Goal: Complete application form

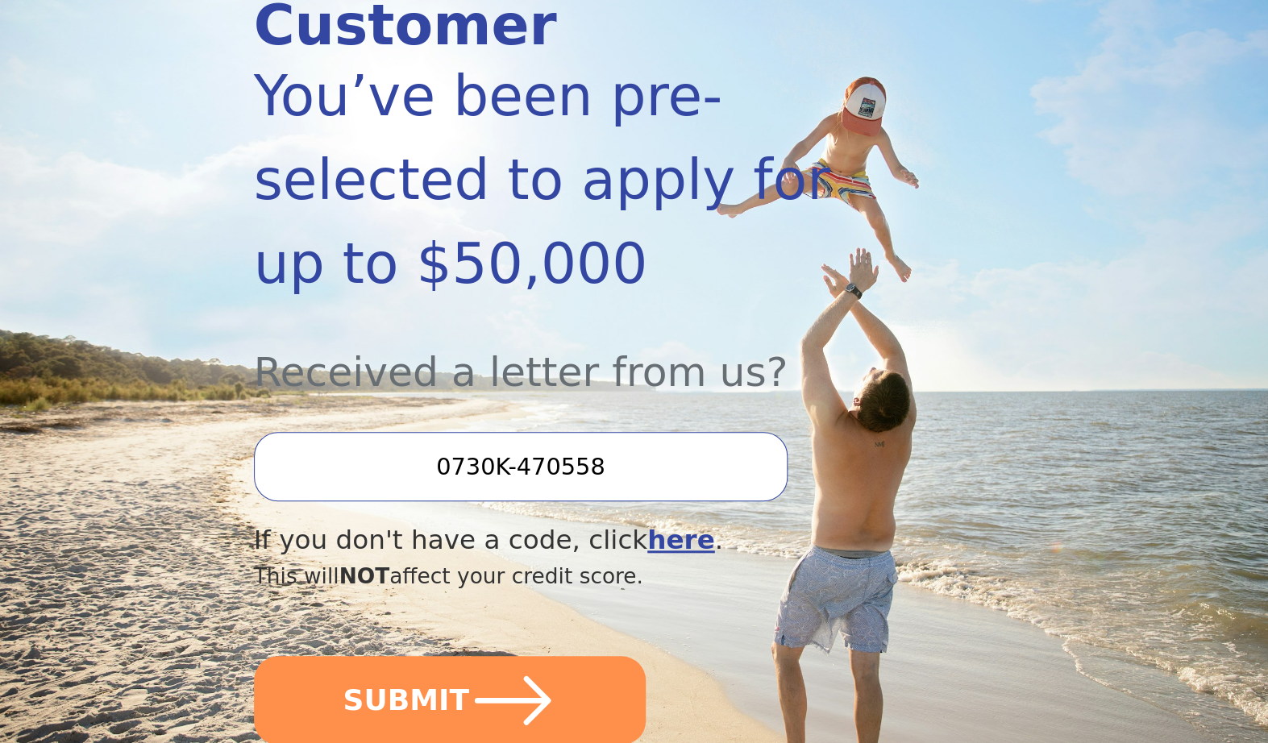
scroll to position [294, 0]
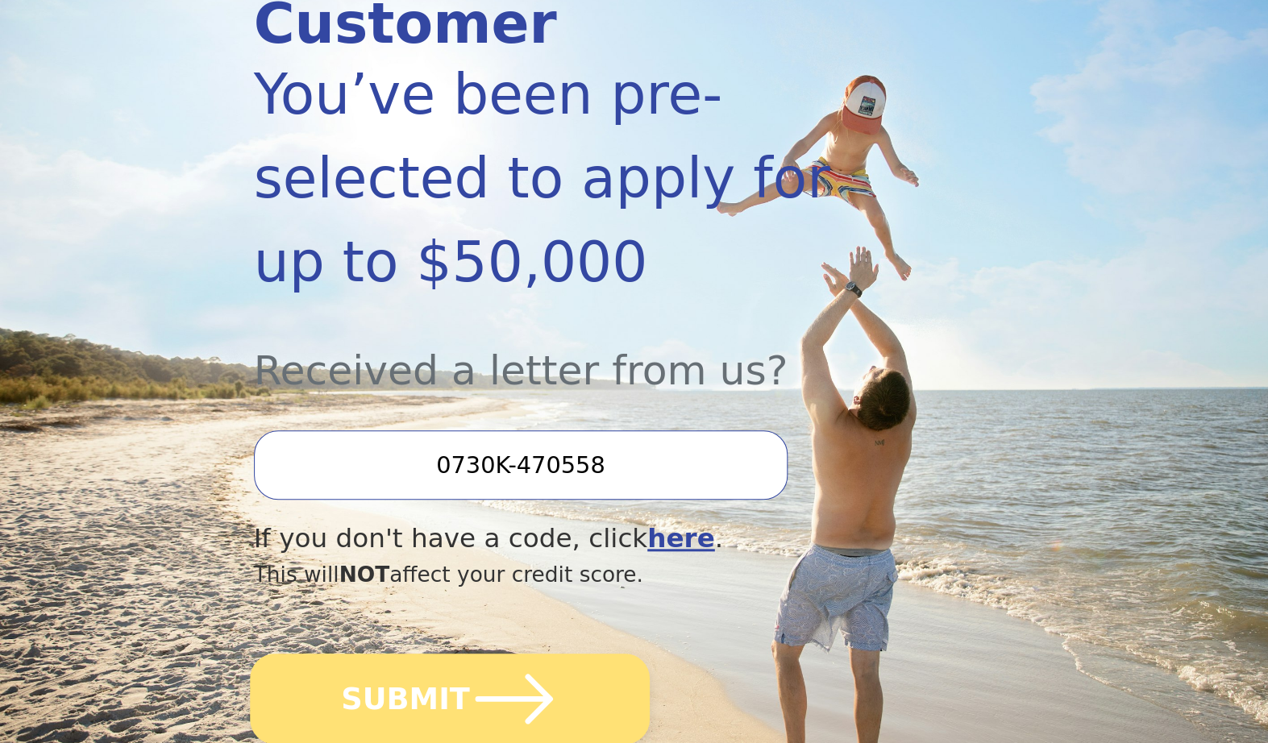
click at [545, 655] on icon "submit" at bounding box center [513, 699] width 89 height 89
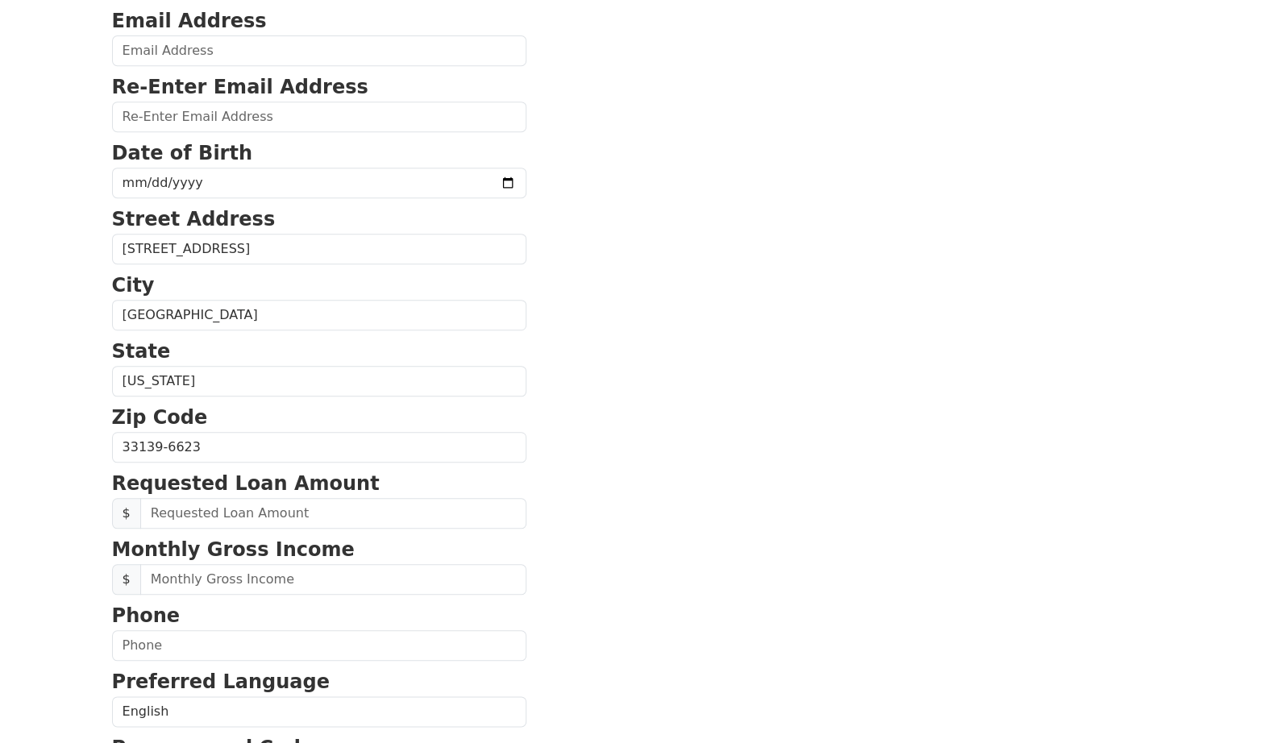
scroll to position [262, 0]
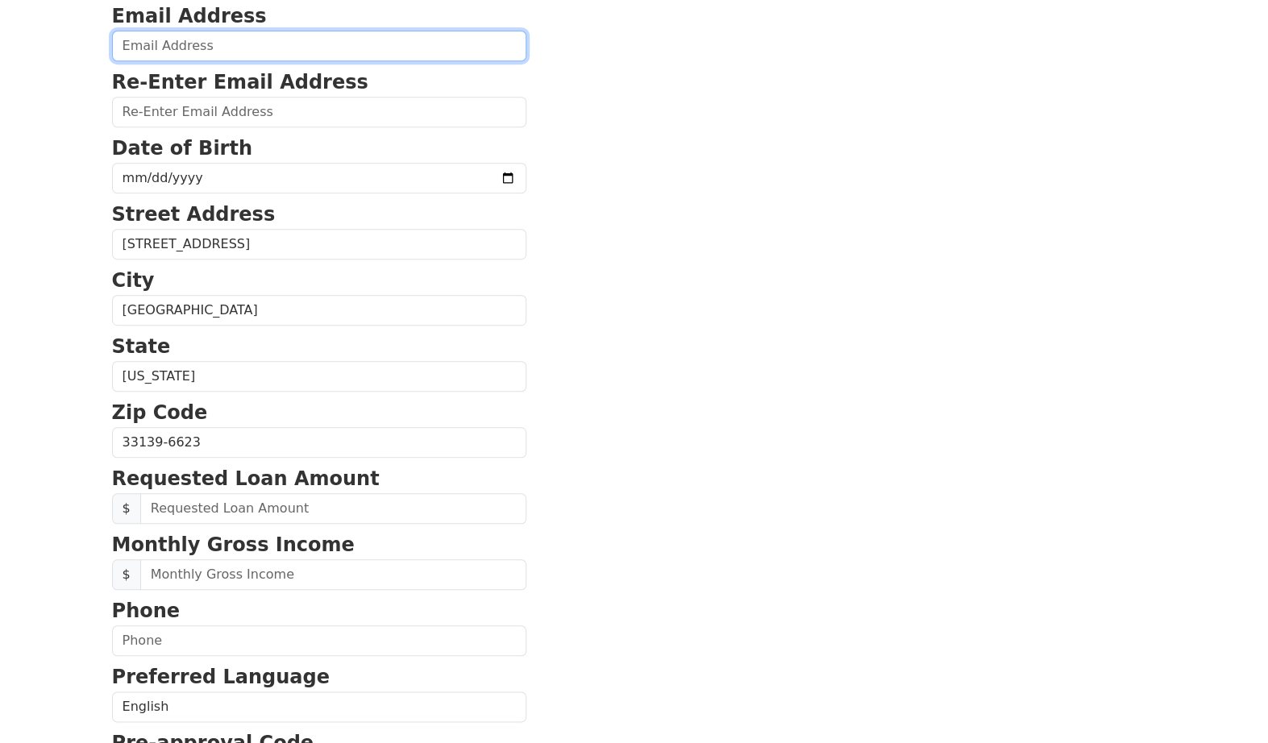
click at [387, 37] on input "email" at bounding box center [319, 46] width 414 height 31
type input "aria.varasteh@gmail.com"
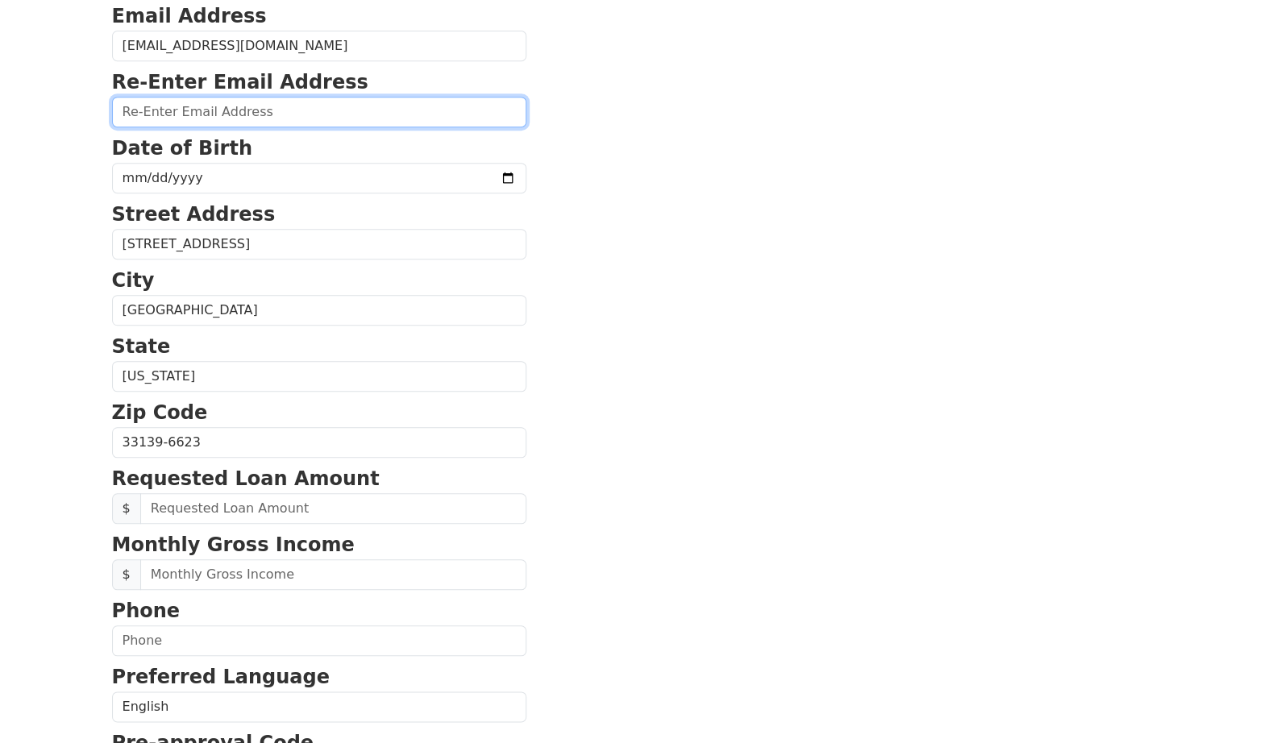
type input "aria.varasteh@gmail.com"
type input "33139"
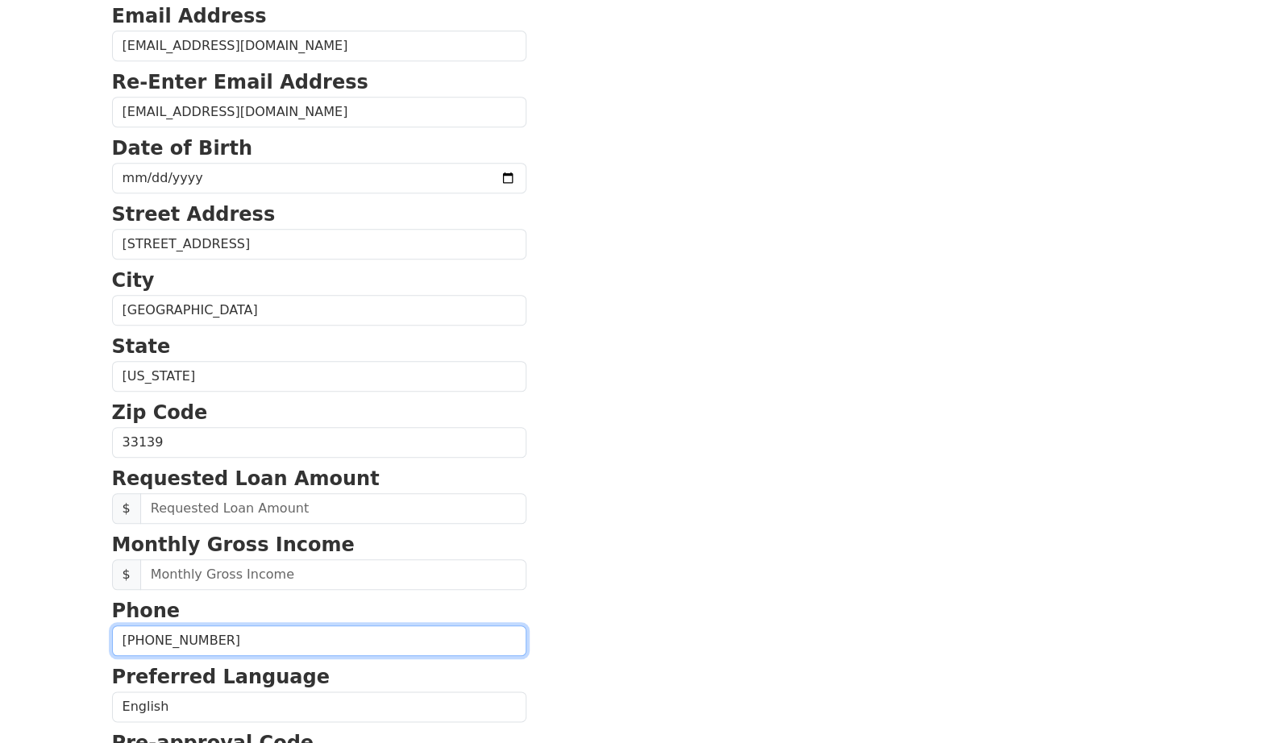
type input "(617) 835-8354"
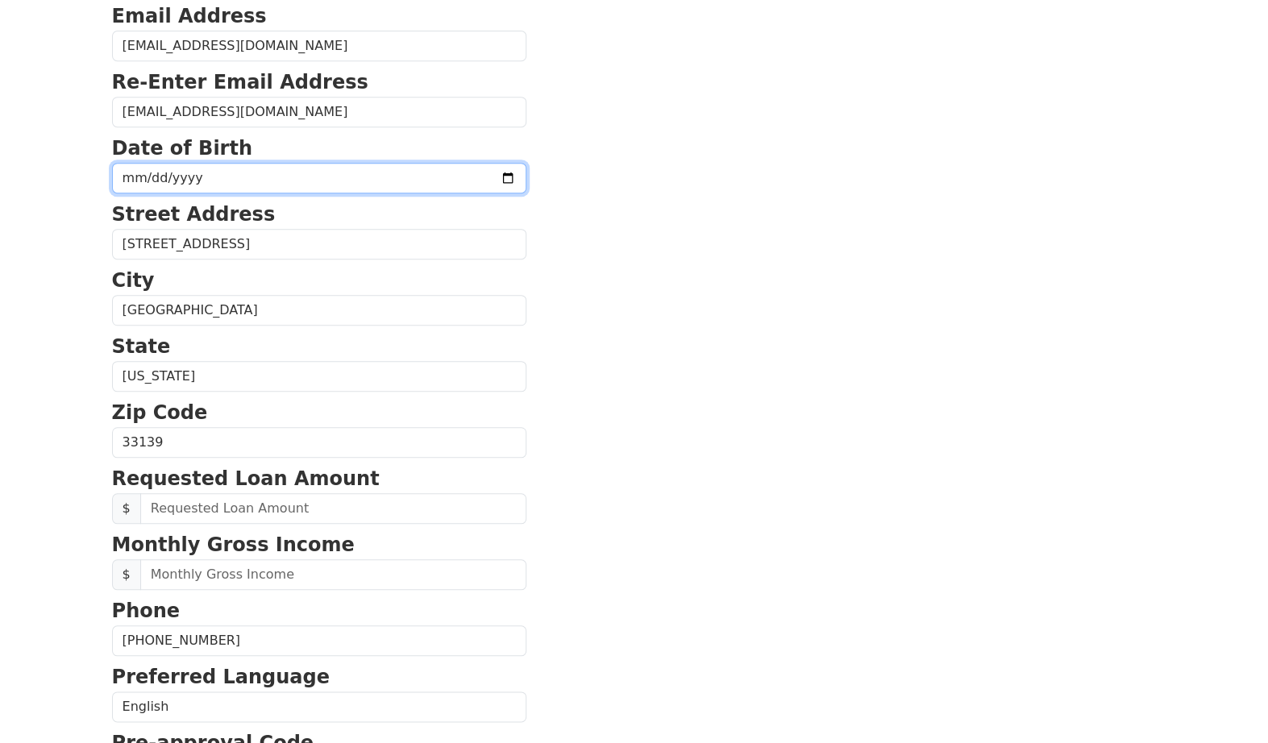
click at [334, 173] on input "date" at bounding box center [319, 178] width 414 height 31
type input "1990-06-20"
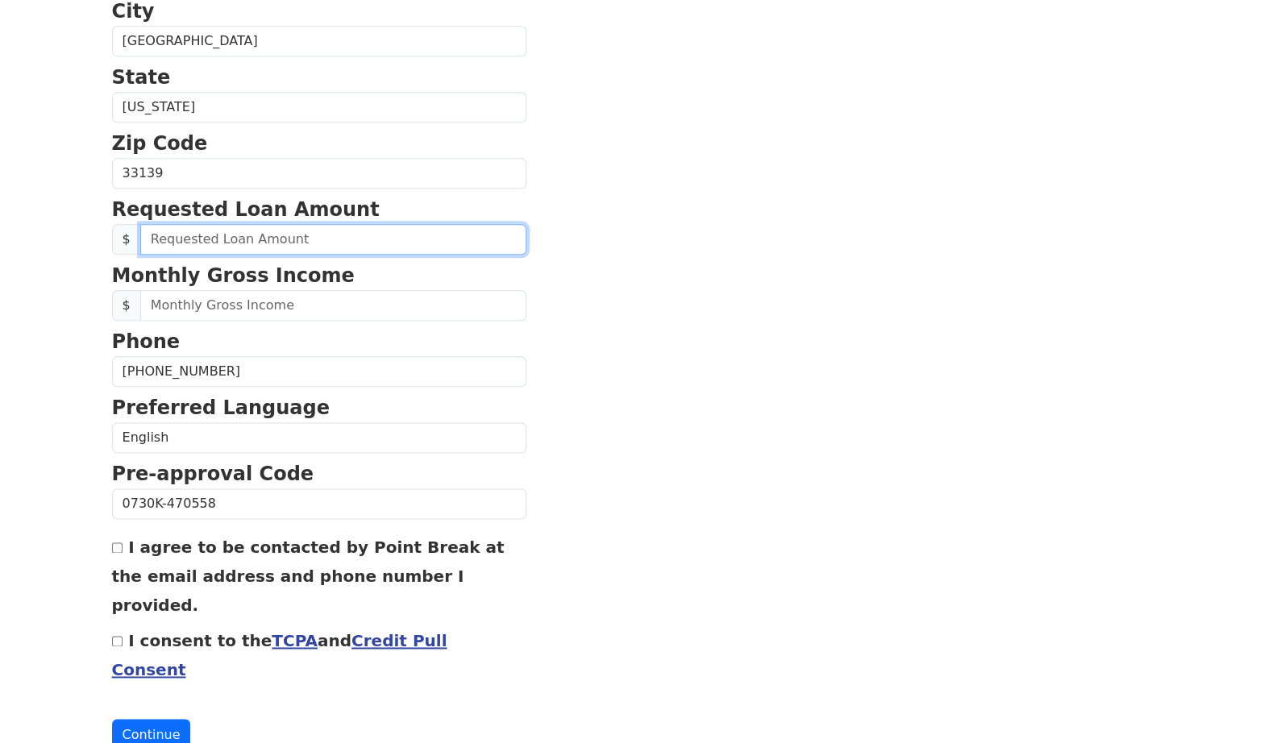
scroll to position [542, 0]
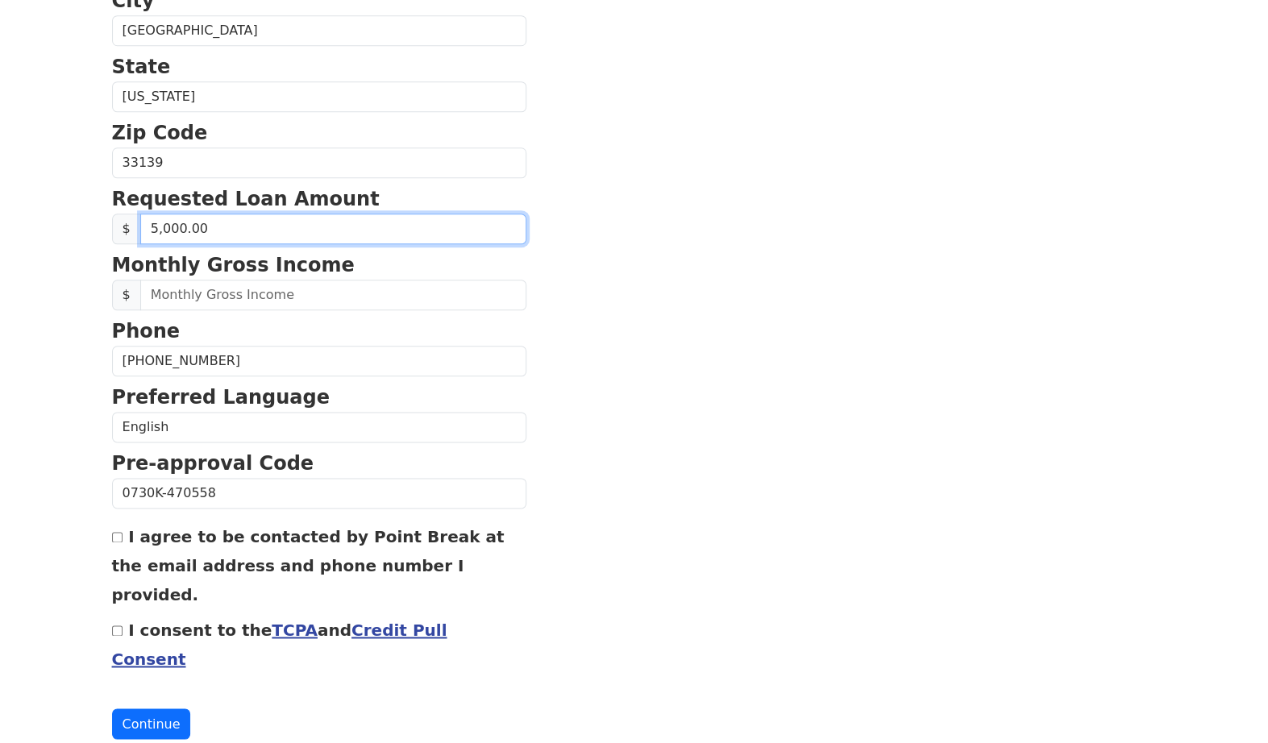
type input "50,000.00"
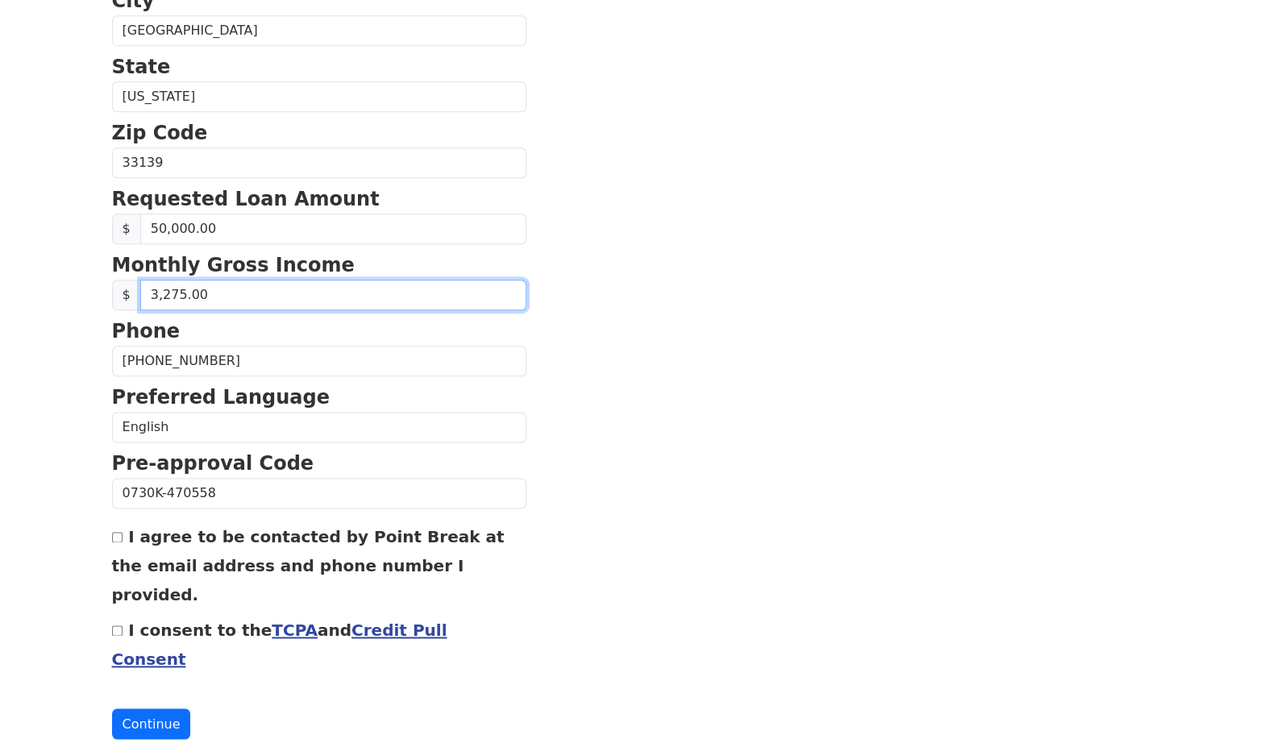
type input "32,750.00"
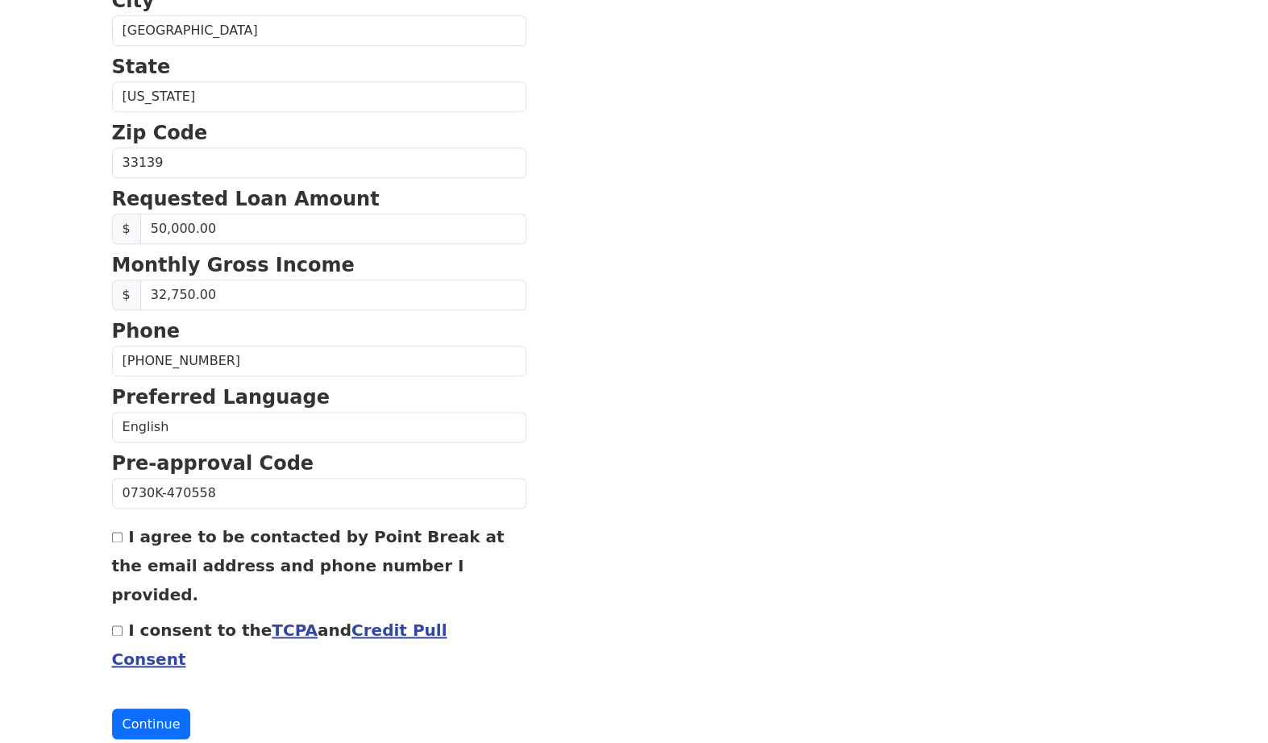
click at [181, 552] on div "I agree to be contacted by Point Break at the email address and phone number I …" at bounding box center [319, 565] width 414 height 87
click at [168, 621] on label "I consent to the TCPA and Credit Pull Consent" at bounding box center [279, 645] width 335 height 48
click at [123, 626] on input "I consent to the TCPA and Credit Pull Consent" at bounding box center [117, 631] width 10 height 10
checkbox input "true"
click at [152, 709] on button "Continue" at bounding box center [151, 724] width 79 height 31
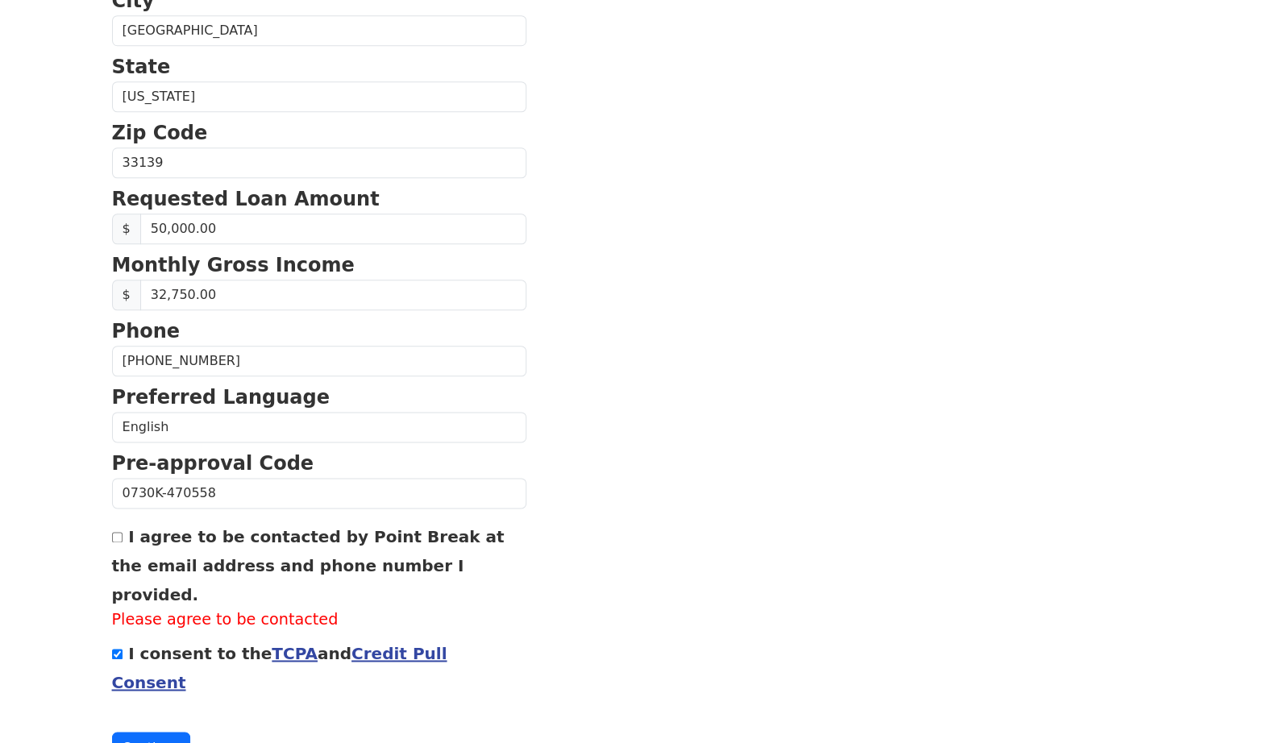
click at [117, 539] on input "I agree to be contacted by Point Break at the email address and phone number I …" at bounding box center [117, 537] width 10 height 10
checkbox input "true"
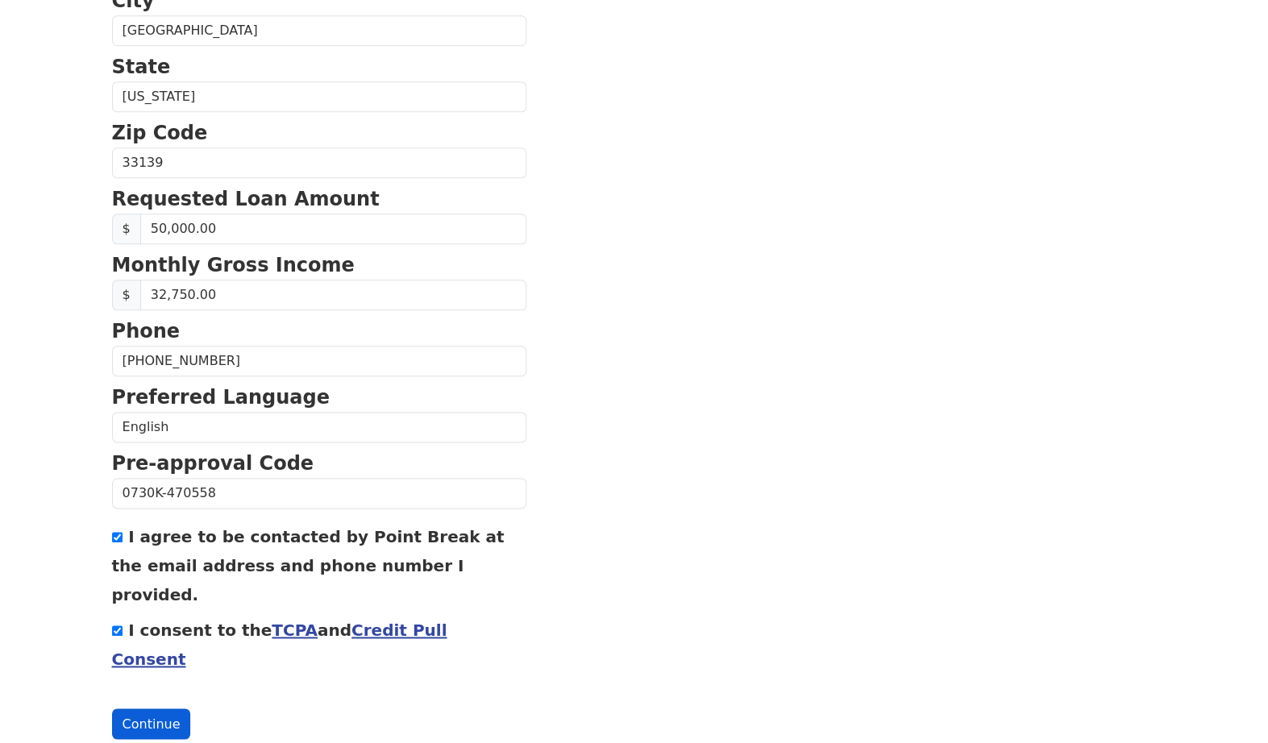
click at [133, 709] on button "Continue" at bounding box center [151, 724] width 79 height 31
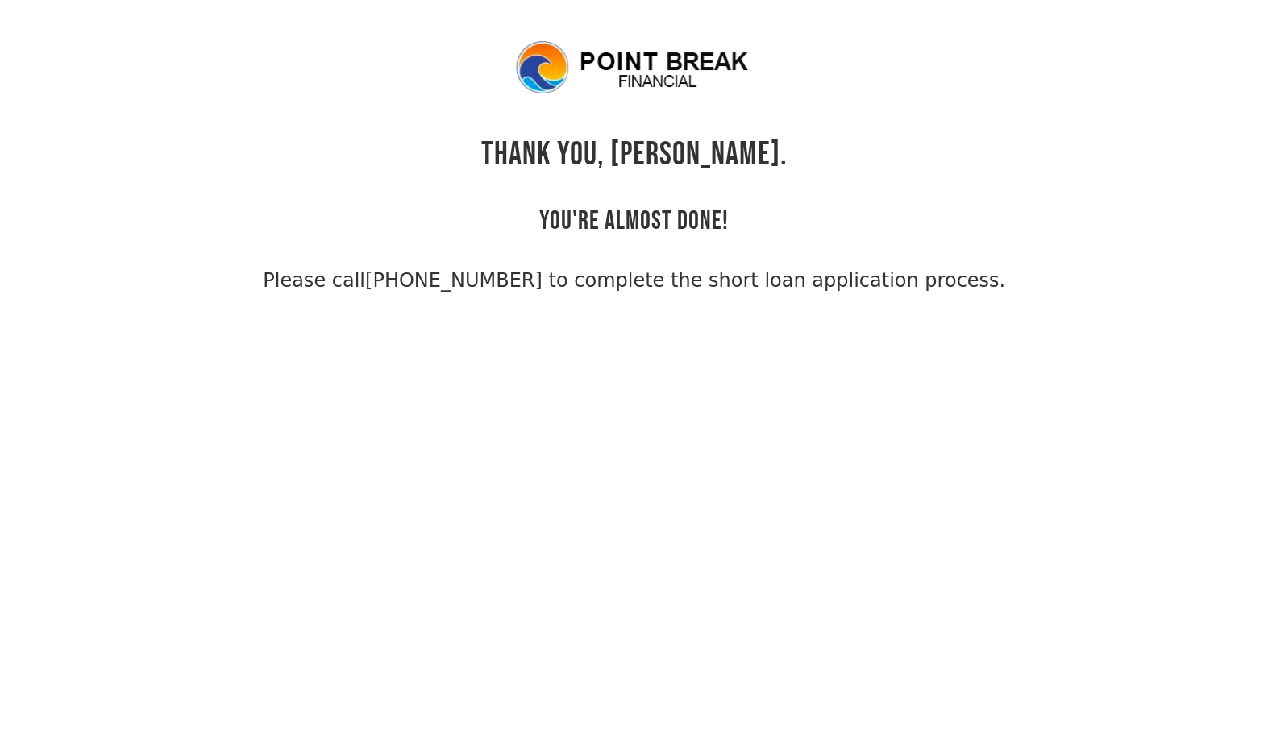
drag, startPoint x: 277, startPoint y: 260, endPoint x: 1052, endPoint y: 251, distance: 774.2
click at [1052, 251] on div "THANK YOU, [PERSON_NAME]. YOU'RE ALMOST DONE! Please call [PHONE_NUMBER] to com…" at bounding box center [634, 167] width 1045 height 256
copy span "Please call [PHONE_NUMBER] to complete the short loan application process."
